Goal: Task Accomplishment & Management: Use online tool/utility

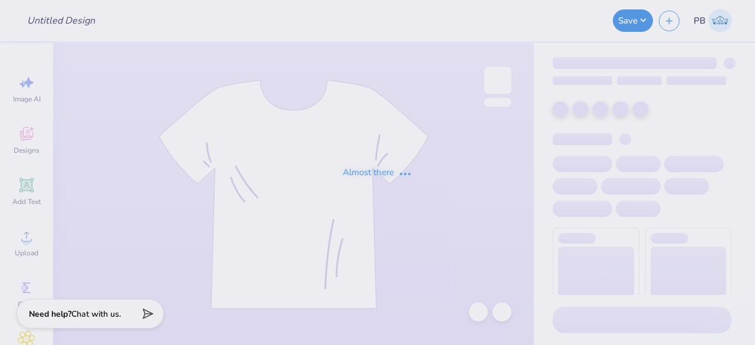
type input "Homecoming Crewnecks"
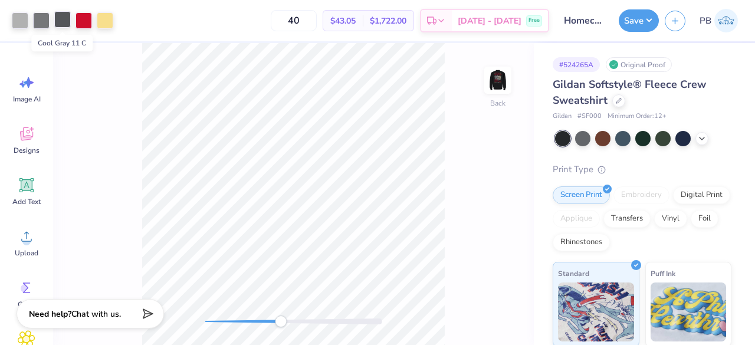
click at [64, 14] on div at bounding box center [62, 19] width 17 height 17
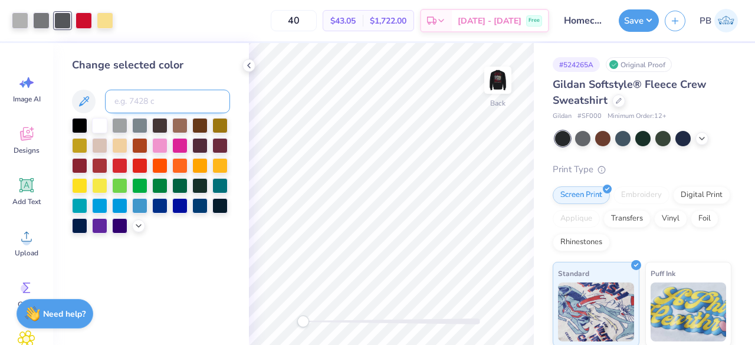
click at [164, 101] on input at bounding box center [167, 102] width 125 height 24
type input "c"
type input "Cool Gray 9"
click at [362, 321] on div at bounding box center [391, 321] width 177 height 6
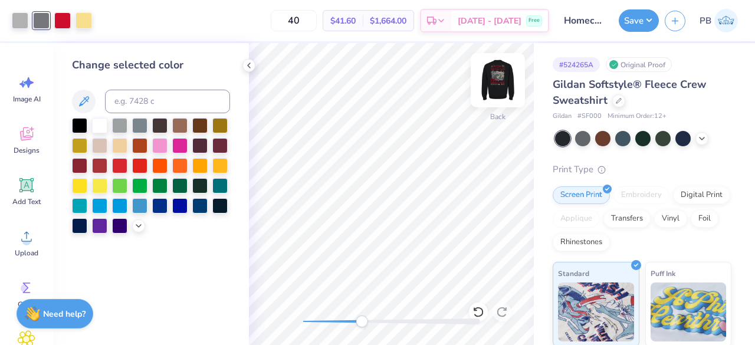
click at [504, 87] on img at bounding box center [497, 80] width 47 height 47
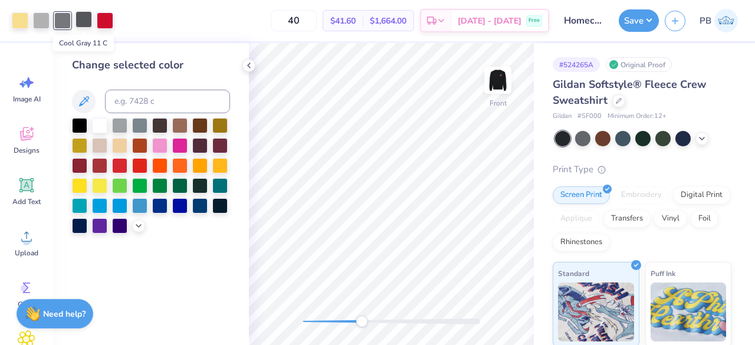
click at [86, 23] on div at bounding box center [83, 19] width 17 height 17
click at [170, 103] on input at bounding box center [167, 102] width 125 height 24
type input "cool gray 9"
click at [639, 20] on button "Save" at bounding box center [639, 19] width 40 height 22
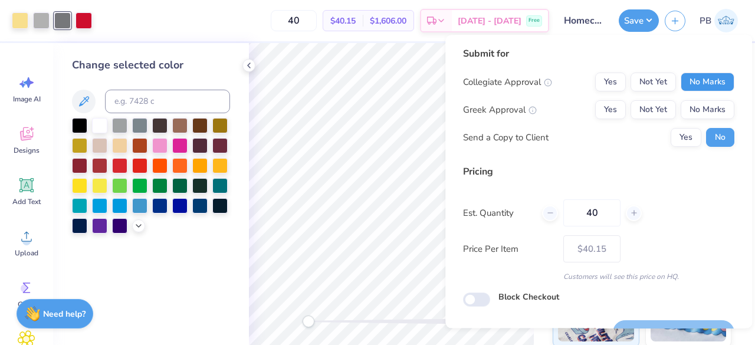
click at [698, 80] on button "No Marks" at bounding box center [708, 82] width 54 height 19
click at [599, 110] on button "Yes" at bounding box center [610, 109] width 31 height 19
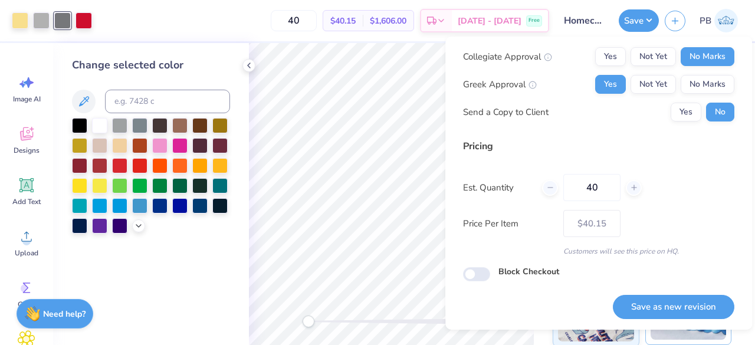
scroll to position [27, 0]
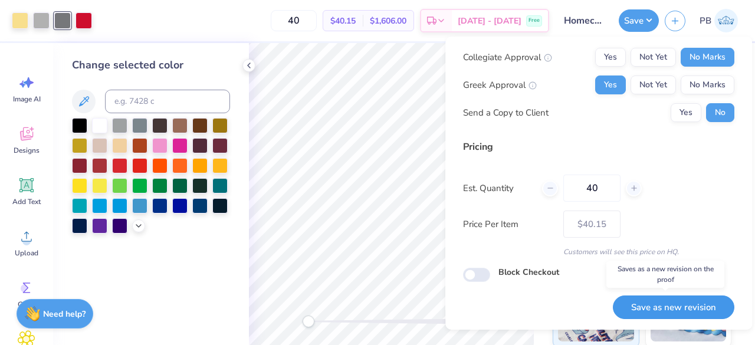
click at [694, 308] on button "Save as new revision" at bounding box center [673, 307] width 121 height 24
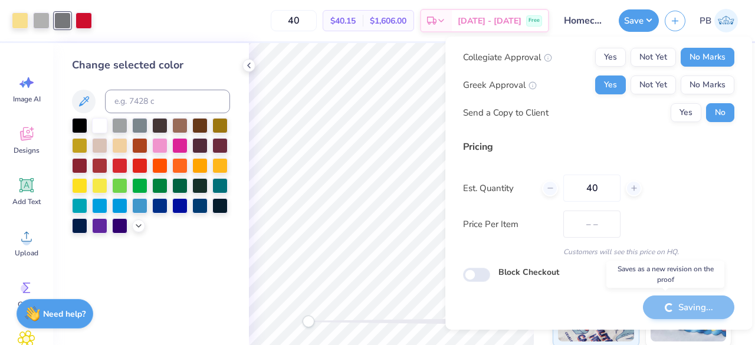
type input "$40.15"
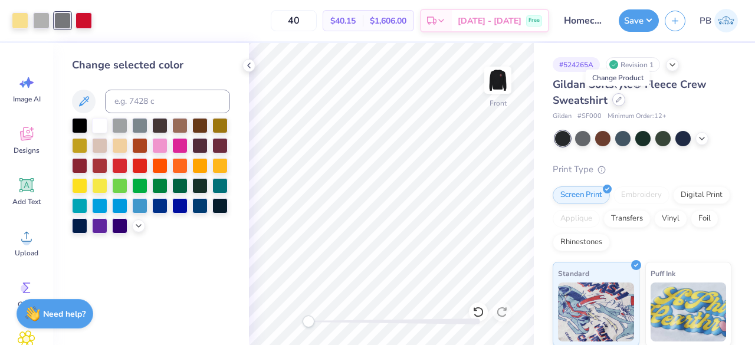
click at [613, 100] on div at bounding box center [618, 99] width 13 height 13
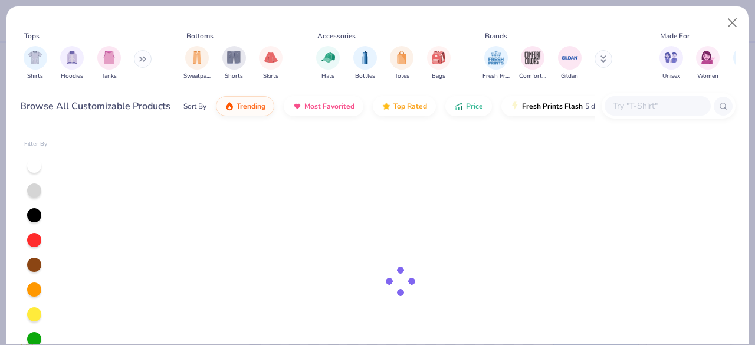
click at [632, 94] on div at bounding box center [669, 105] width 134 height 25
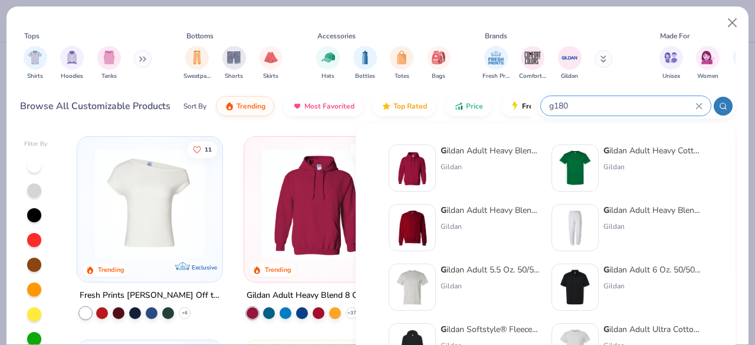
type input "g180"
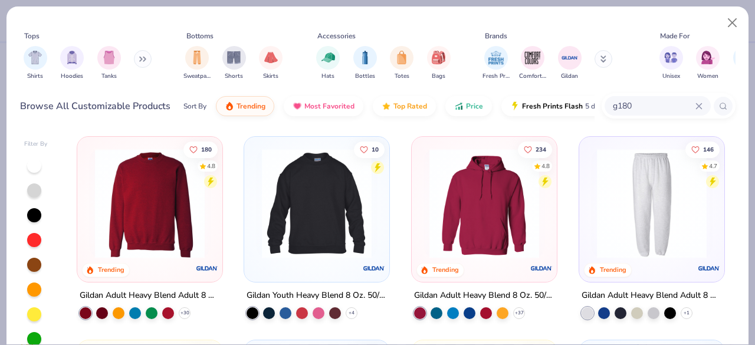
click at [166, 195] on img at bounding box center [149, 204] width 121 height 110
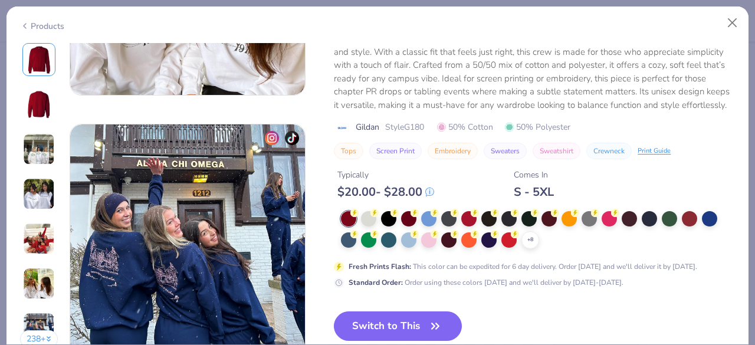
scroll to position [1504, 0]
click at [395, 216] on div at bounding box center [388, 217] width 15 height 15
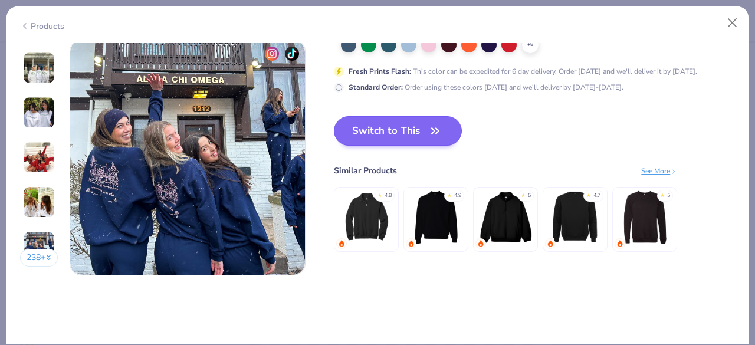
scroll to position [1588, 0]
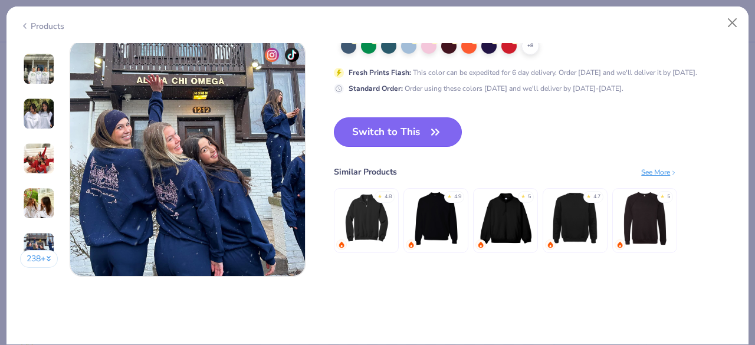
click at [409, 137] on button "Switch to This" at bounding box center [398, 131] width 128 height 29
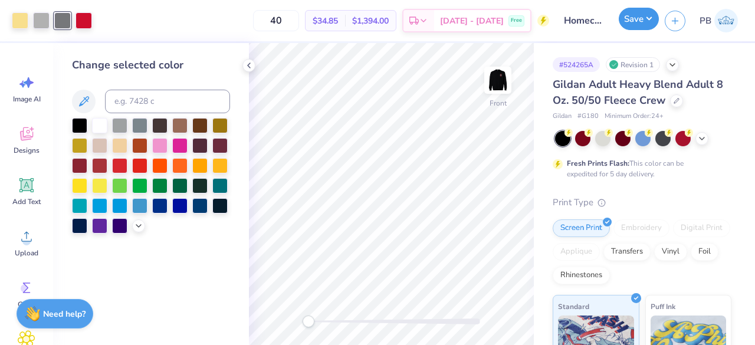
click at [650, 15] on button "Save" at bounding box center [639, 19] width 40 height 22
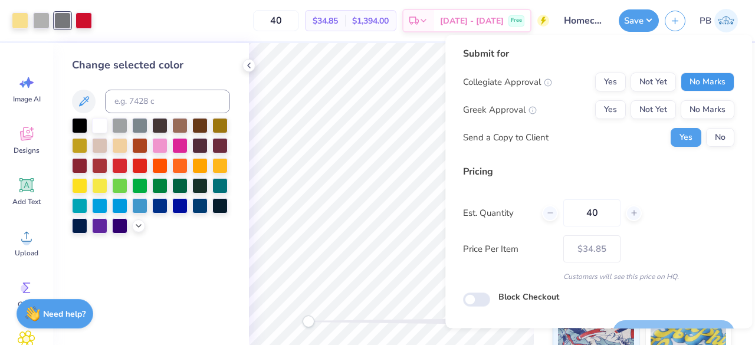
click at [708, 73] on button "No Marks" at bounding box center [708, 82] width 54 height 19
click at [703, 106] on button "No Marks" at bounding box center [708, 109] width 54 height 19
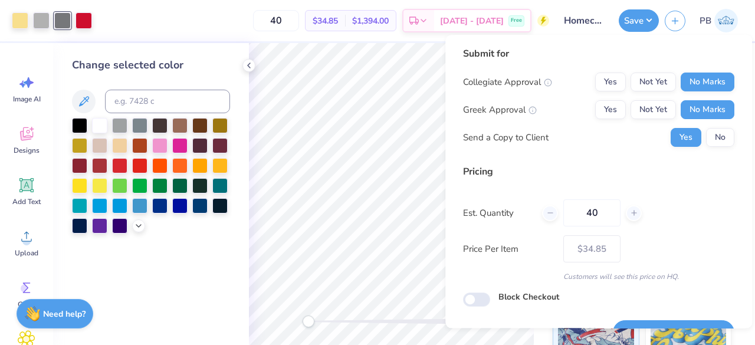
click at [703, 106] on button "No Marks" at bounding box center [708, 109] width 54 height 19
click at [604, 103] on button "Yes" at bounding box center [610, 109] width 31 height 19
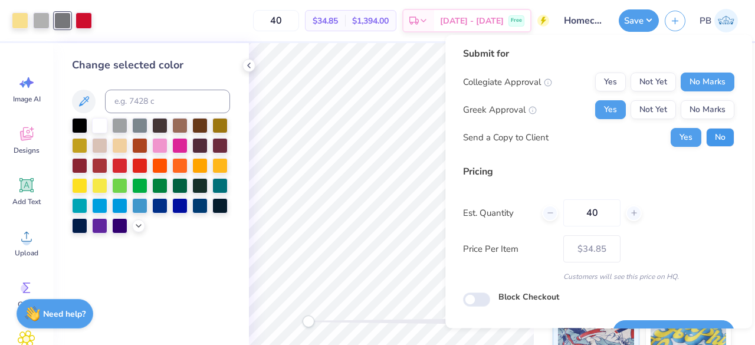
click at [715, 138] on button "No" at bounding box center [720, 137] width 28 height 19
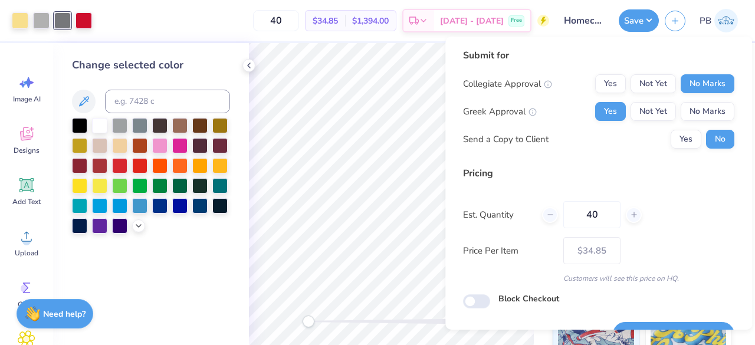
scroll to position [27, 0]
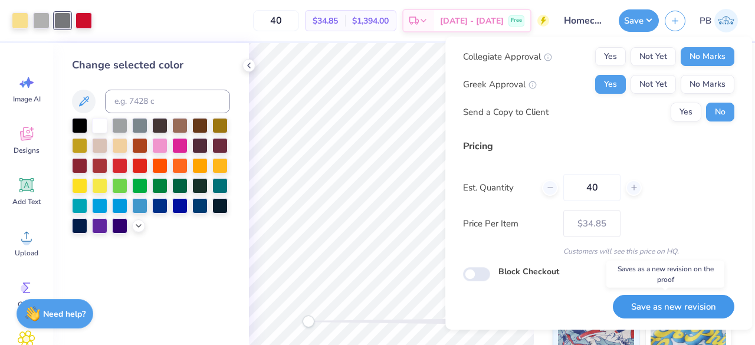
click at [677, 303] on button "Save as new revision" at bounding box center [673, 307] width 121 height 24
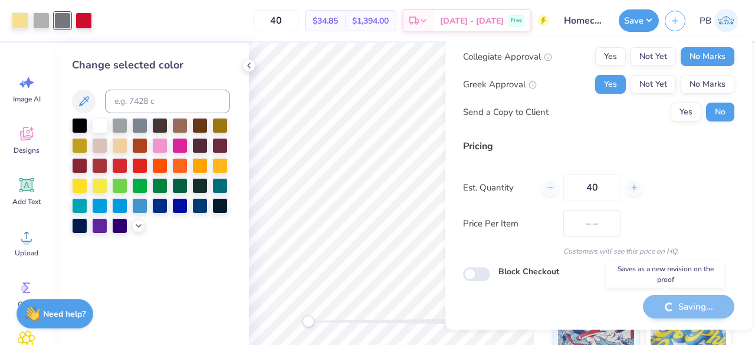
type input "$34.85"
